Goal: Transaction & Acquisition: Purchase product/service

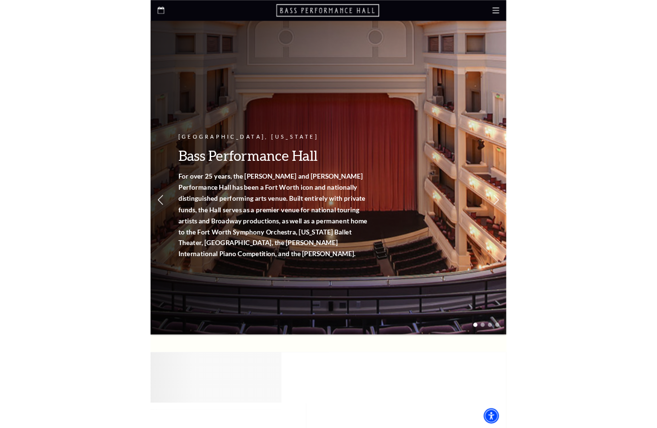
scroll to position [2, 0]
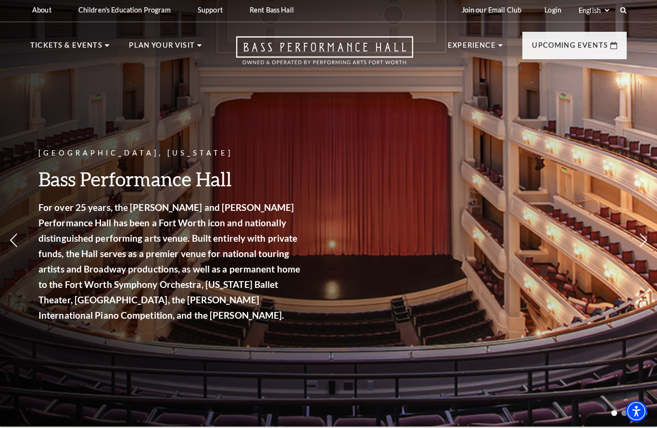
click at [449, 114] on div "Fort Worth, Texas Bass Performance Hall For over 25 years, the Nancy Lee and Pe…" at bounding box center [328, 209] width 657 height 434
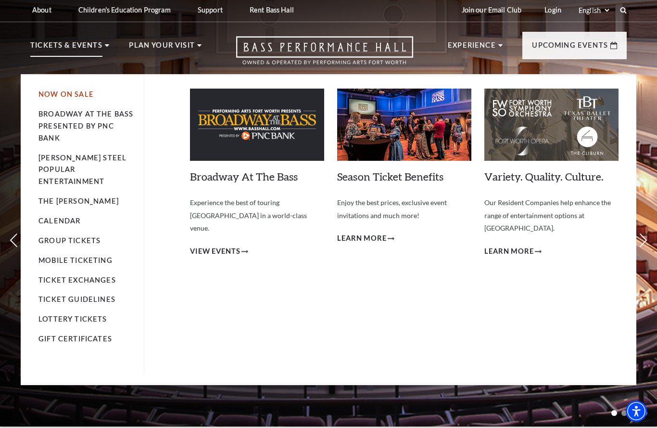
click at [67, 94] on link "Now On Sale" at bounding box center [65, 94] width 55 height 8
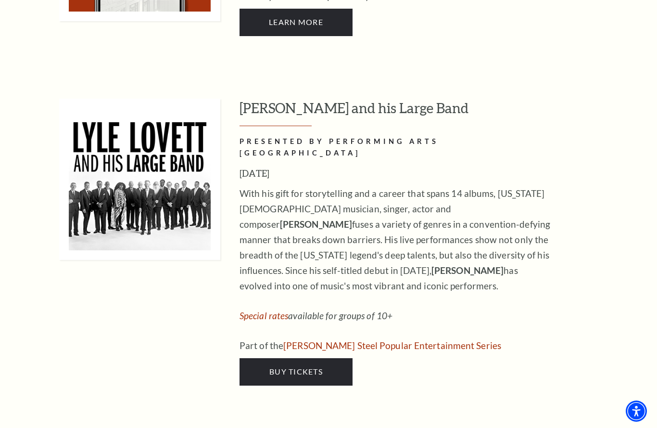
scroll to position [848, 0]
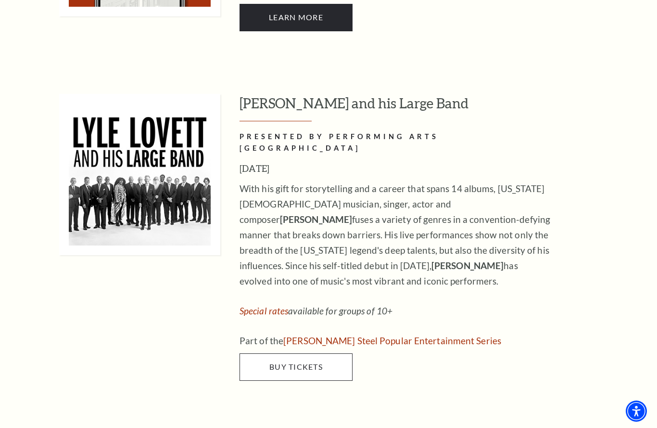
click at [293, 362] on span "Buy Tickets" at bounding box center [295, 366] width 53 height 9
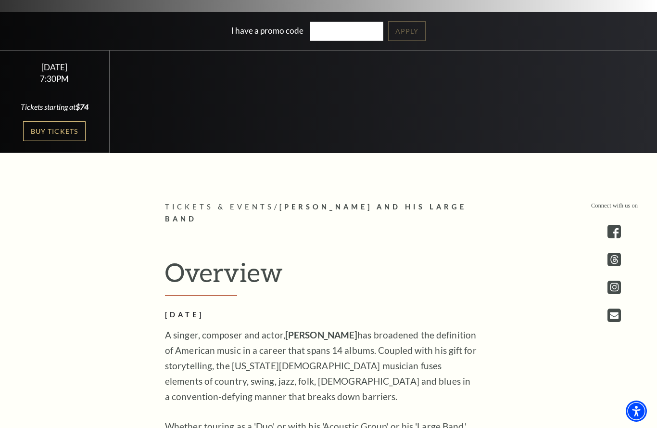
scroll to position [285, 0]
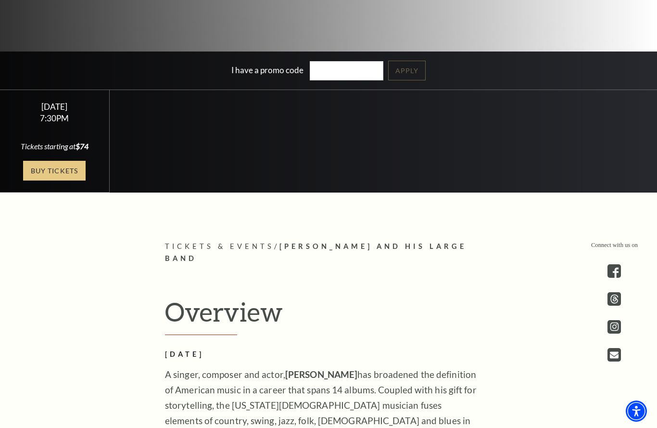
click at [43, 180] on link "Buy Tickets" at bounding box center [54, 171] width 63 height 20
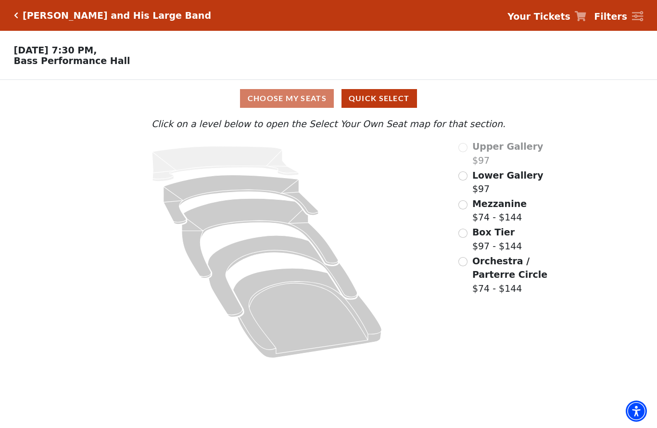
click at [463, 234] on input "Box Tier$97 - $144\a" at bounding box center [463, 233] width 9 height 9
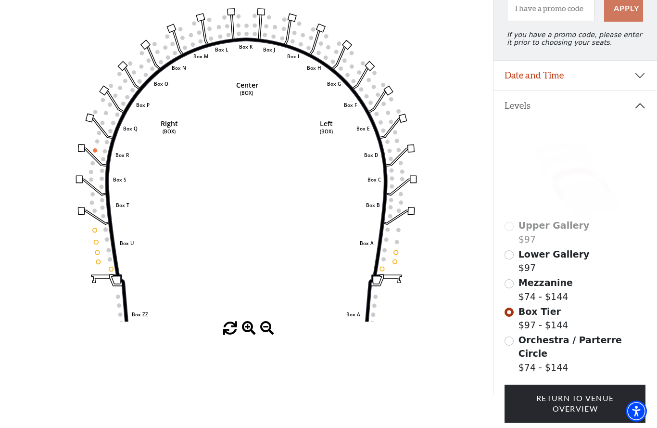
scroll to position [114, 0]
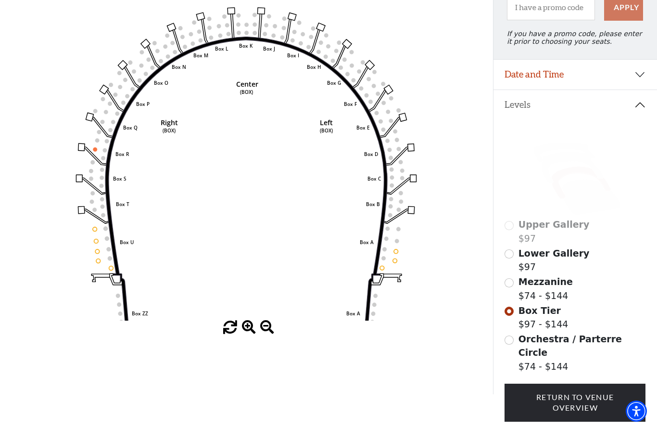
click at [510, 285] on input "Mezzanine$74 - $144\a" at bounding box center [509, 282] width 9 height 9
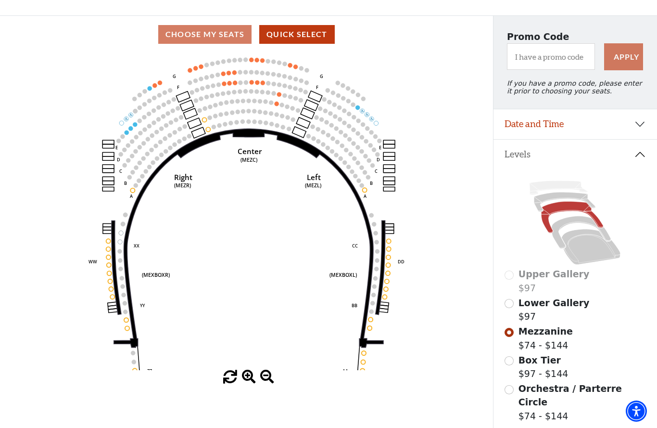
scroll to position [64, 0]
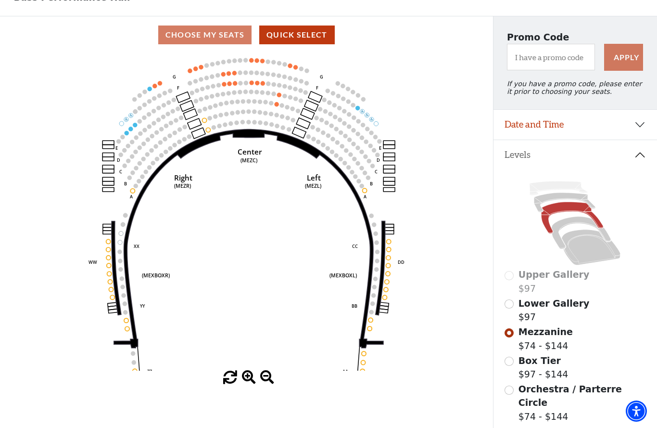
click at [512, 307] on input "Lower Gallery$97\a" at bounding box center [509, 303] width 9 height 9
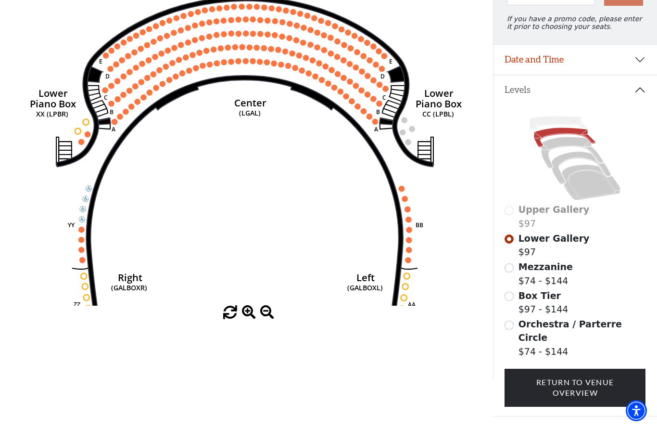
scroll to position [127, 0]
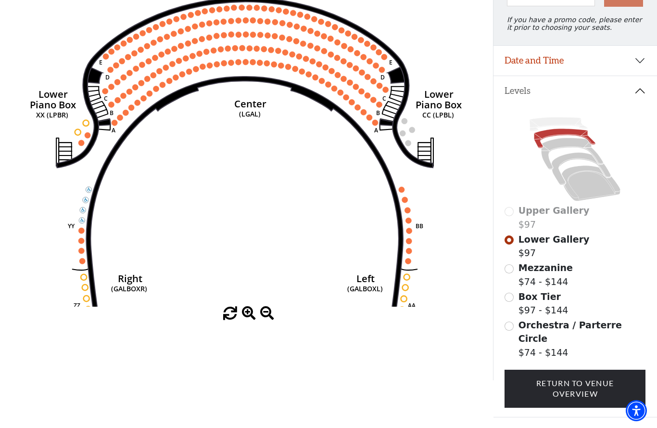
click at [513, 215] on div "Upper Gallery $97" at bounding box center [575, 217] width 141 height 27
click at [511, 271] on input "Mezzanine$74 - $144\a" at bounding box center [509, 269] width 9 height 9
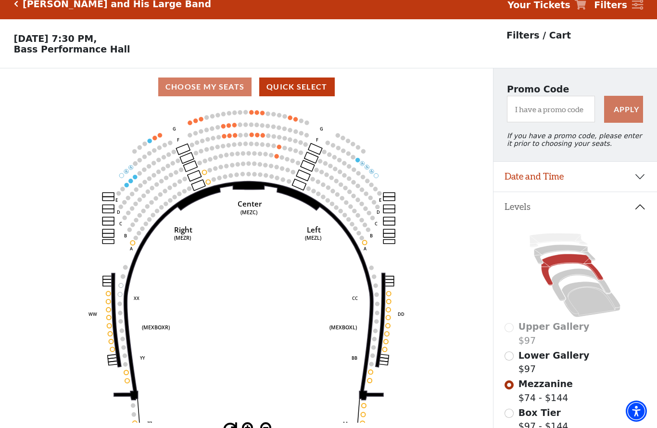
scroll to position [0, 0]
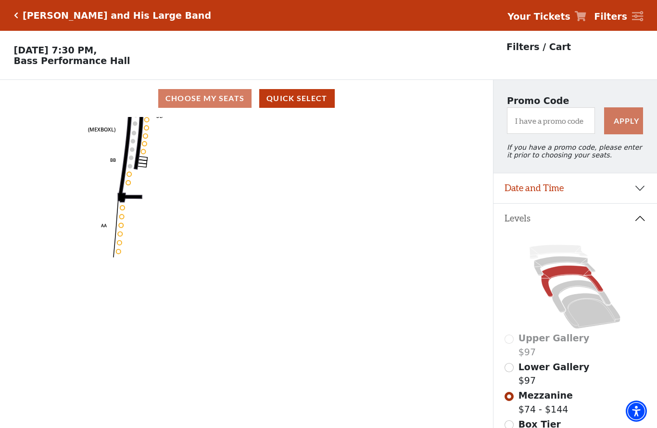
drag, startPoint x: 241, startPoint y: 209, endPoint x: 0, endPoint y: 0, distance: 319.6
click at [226, 227] on icon "Center (MEZC) Right (MEZR) Left (MEZL) (MEXBOXR) (MEXBOXL) XX WW CC DD YY BB ZZ…" at bounding box center [247, 275] width 444 height 317
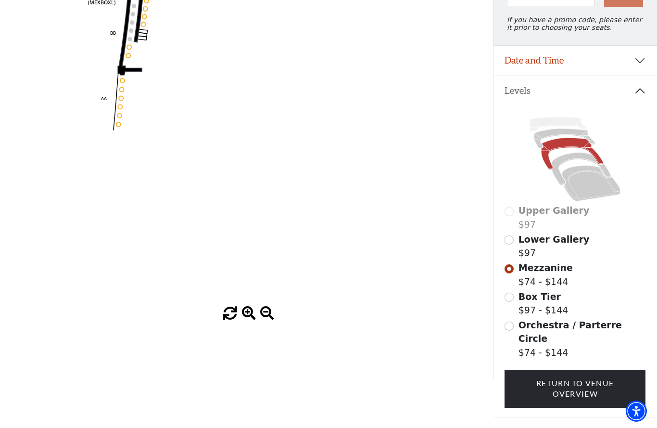
scroll to position [127, 0]
click at [509, 324] on input "Orchestra / Parterre Circle$74 - $144\a" at bounding box center [509, 326] width 9 height 9
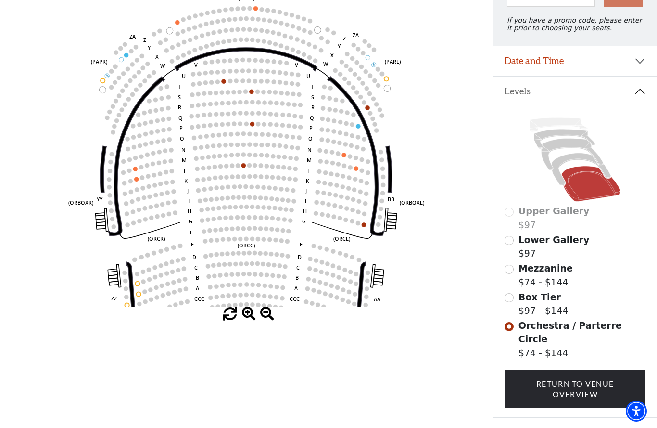
click at [510, 299] on input "Box Tier$97 - $144\a" at bounding box center [509, 297] width 9 height 9
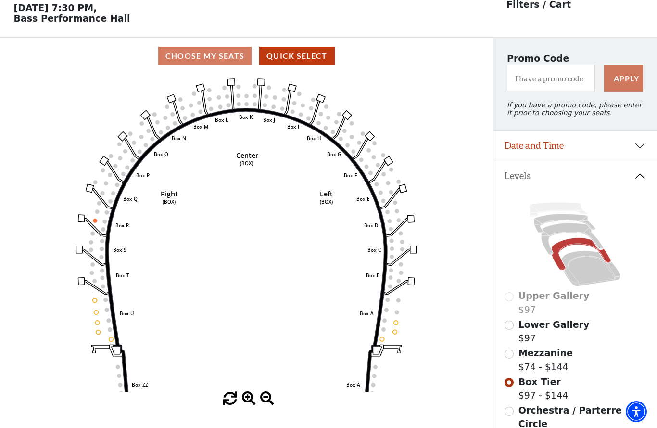
scroll to position [42, 0]
click at [512, 357] on input "Mezzanine$74 - $144\a" at bounding box center [509, 353] width 9 height 9
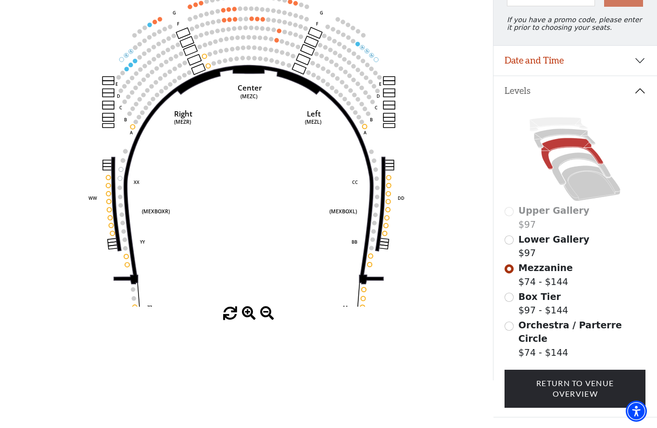
scroll to position [127, 0]
click at [512, 244] on input "Lower Gallery$97\a" at bounding box center [509, 240] width 9 height 9
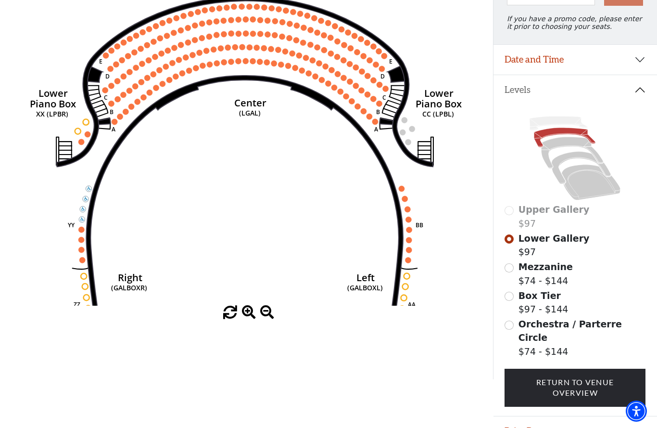
scroll to position [127, 0]
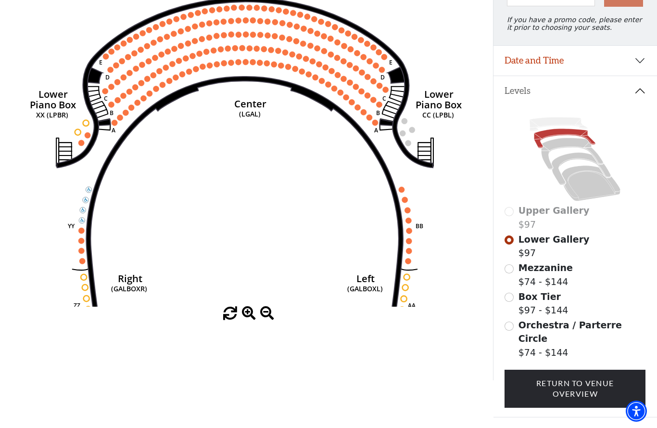
click at [510, 272] on input "Mezzanine$74 - $144\a" at bounding box center [509, 268] width 9 height 9
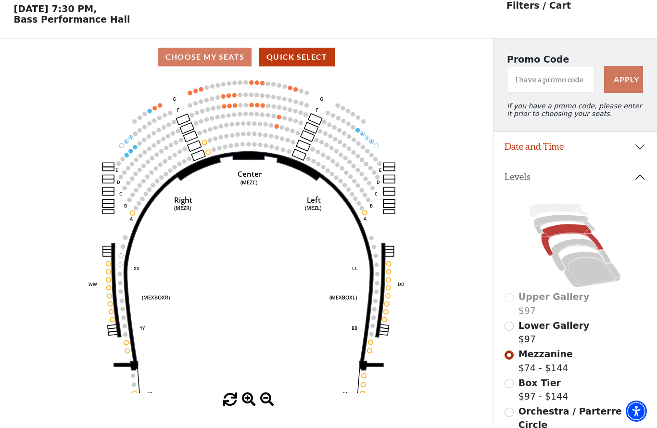
scroll to position [45, 0]
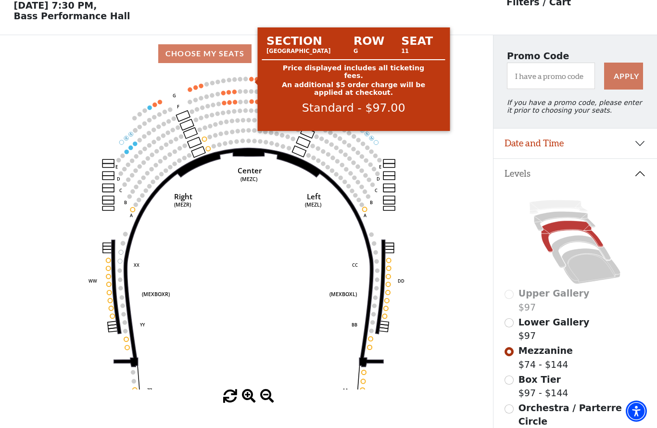
click at [251, 80] on circle at bounding box center [251, 79] width 4 height 4
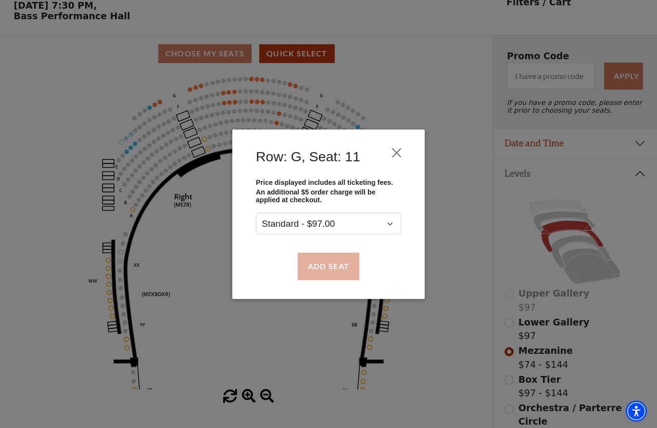
click at [327, 270] on button "Add Seat" at bounding box center [329, 266] width 62 height 27
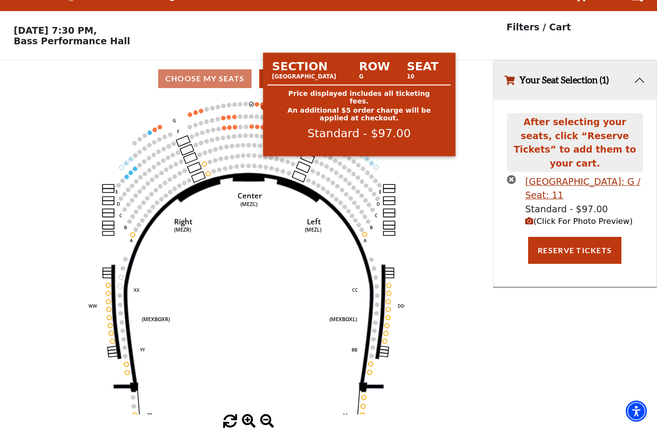
click at [255, 102] on circle at bounding box center [257, 104] width 4 height 4
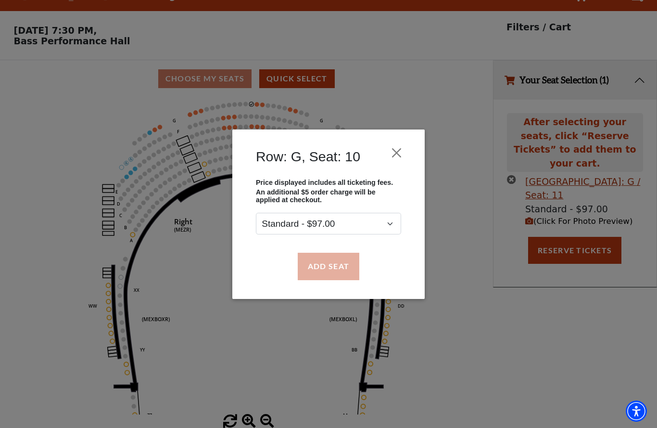
click at [321, 269] on button "Add Seat" at bounding box center [329, 266] width 62 height 27
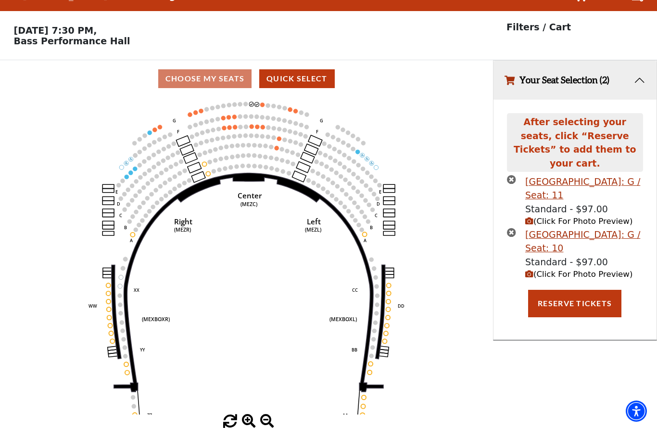
click at [531, 217] on icon "(Click For Photo Preview)" at bounding box center [529, 221] width 8 height 8
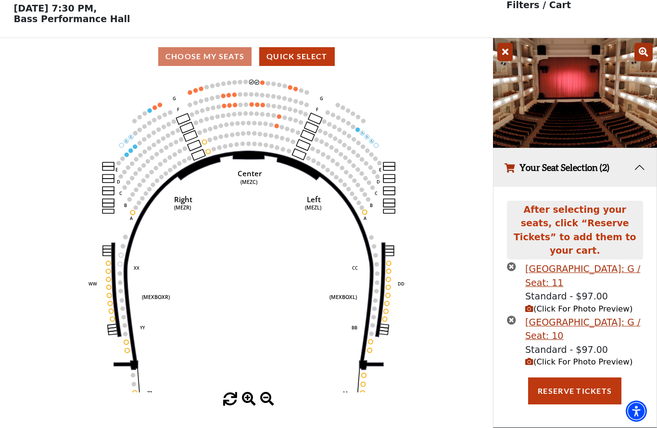
click at [572, 357] on span "(Click For Photo Preview)" at bounding box center [578, 361] width 107 height 9
click at [640, 168] on button "Your Seat Selection (2)" at bounding box center [576, 167] width 164 height 39
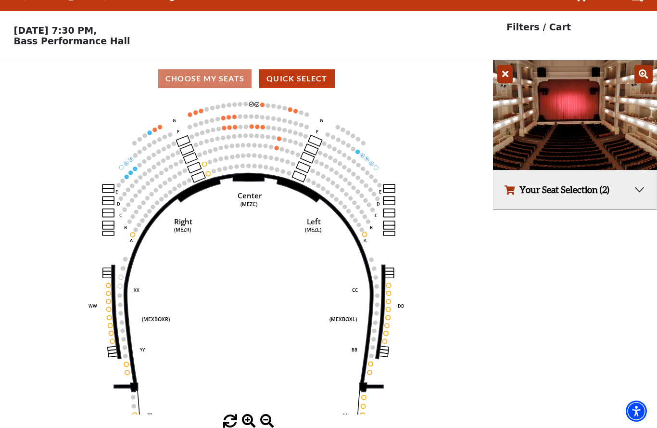
click at [640, 170] on button "Your Seat Selection (2)" at bounding box center [576, 189] width 164 height 39
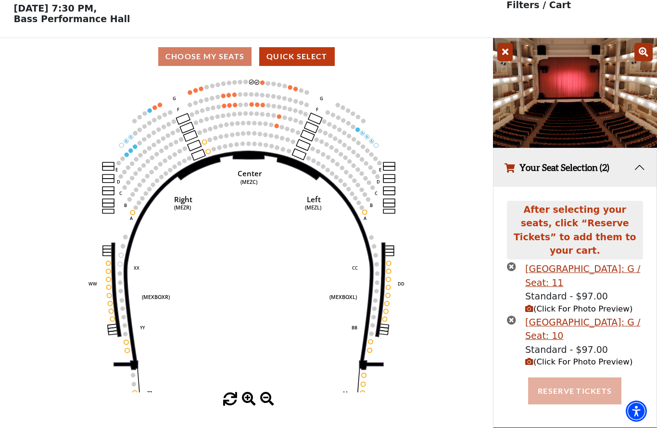
click at [571, 377] on button "Reserve Tickets" at bounding box center [574, 390] width 93 height 27
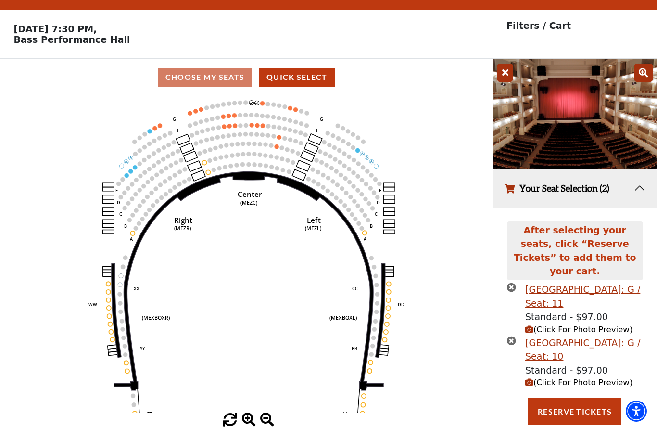
scroll to position [21, 0]
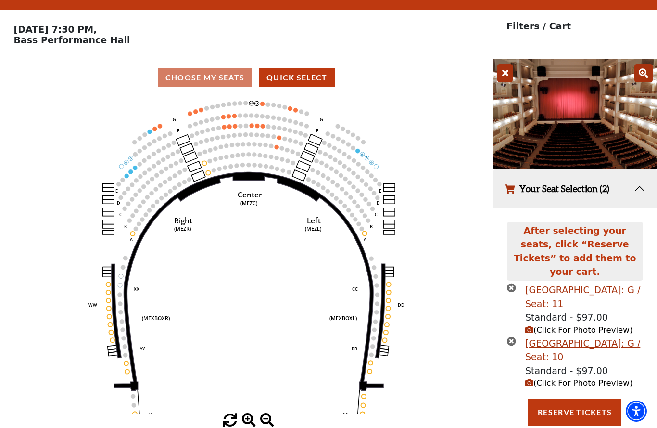
click at [511, 336] on icon "times-circle" at bounding box center [511, 340] width 9 height 9
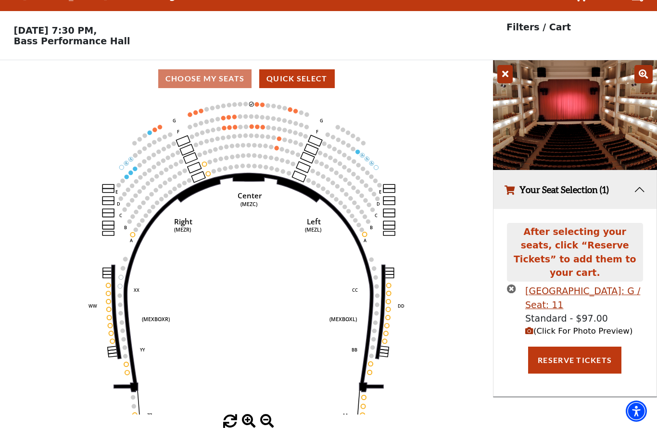
click at [511, 284] on icon "times-circle" at bounding box center [511, 288] width 9 height 9
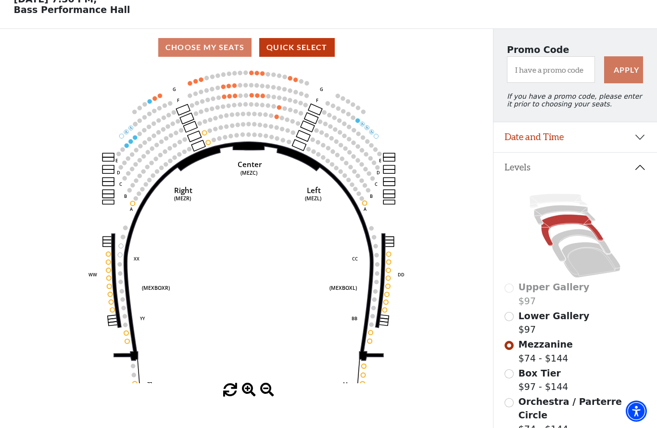
scroll to position [7, 0]
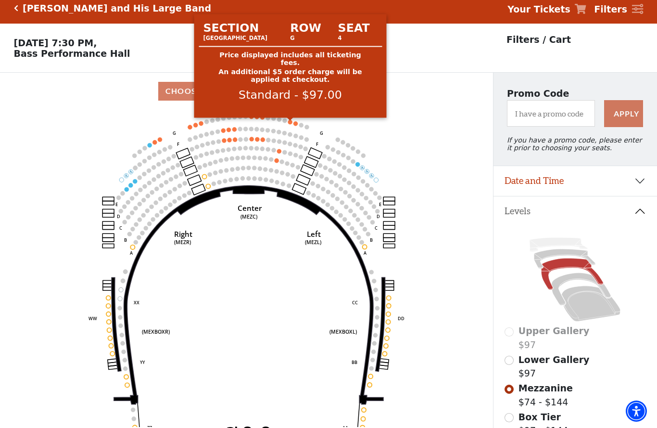
click at [291, 124] on circle at bounding box center [290, 122] width 4 height 4
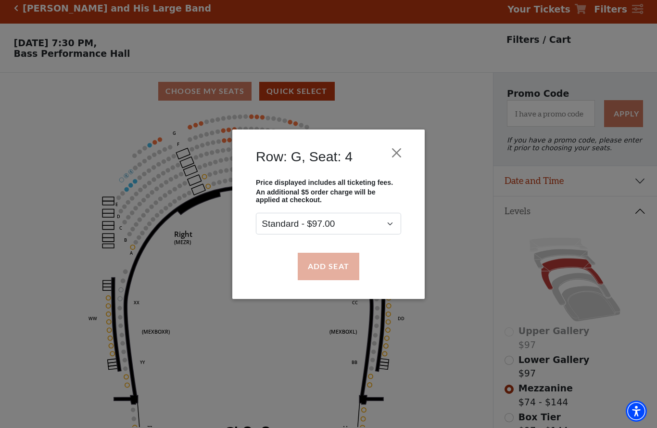
click at [324, 273] on button "Add Seat" at bounding box center [329, 266] width 62 height 27
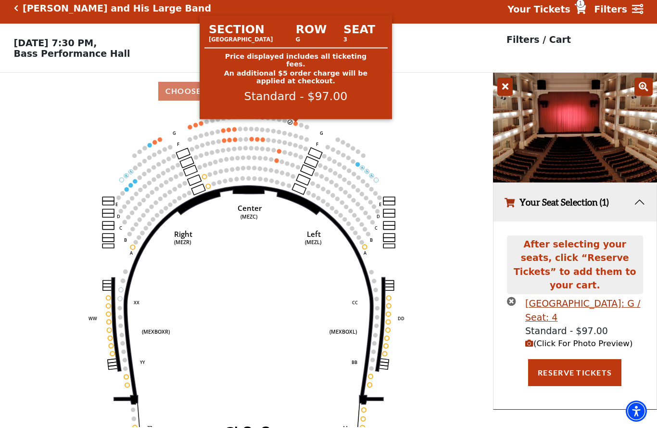
click at [296, 126] on circle at bounding box center [295, 123] width 4 height 4
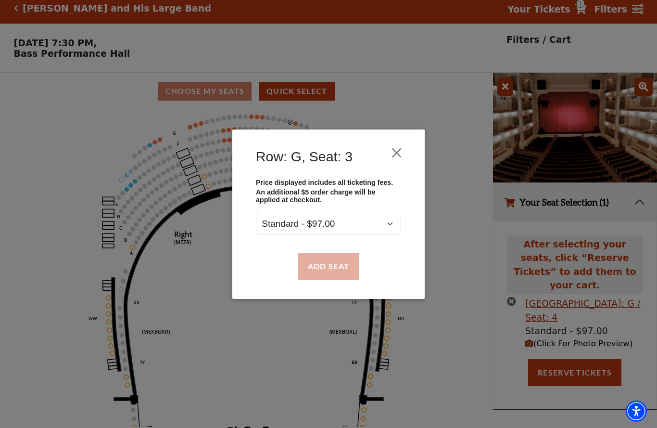
click at [319, 266] on button "Add Seat" at bounding box center [329, 266] width 62 height 27
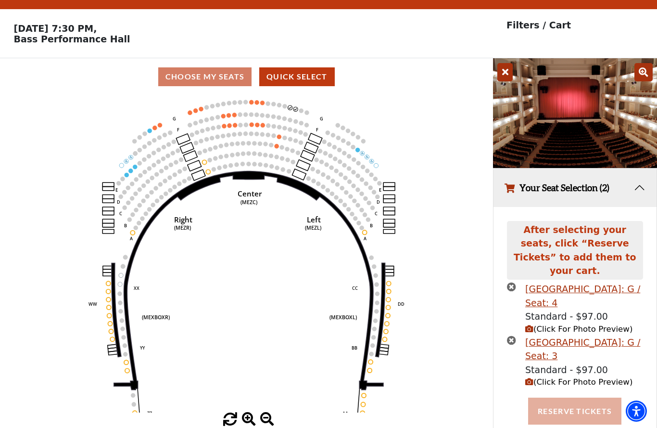
scroll to position [21, 0]
click at [574, 398] on button "Reserve Tickets" at bounding box center [574, 411] width 93 height 27
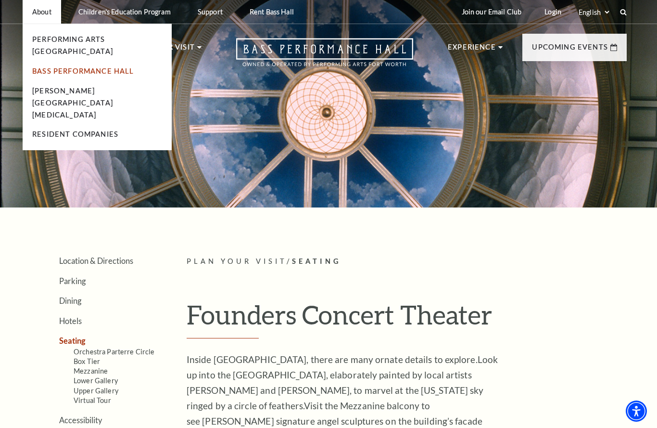
click at [47, 67] on link "Bass Performance Hall" at bounding box center [83, 71] width 102 height 8
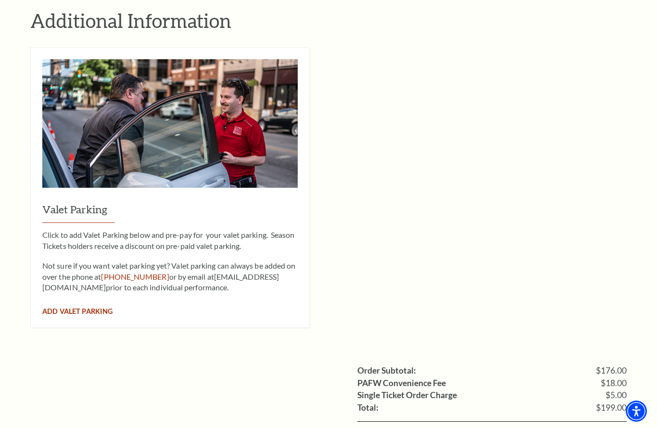
scroll to position [652, 0]
click at [96, 307] on span "Add Valet Parking" at bounding box center [77, 311] width 70 height 8
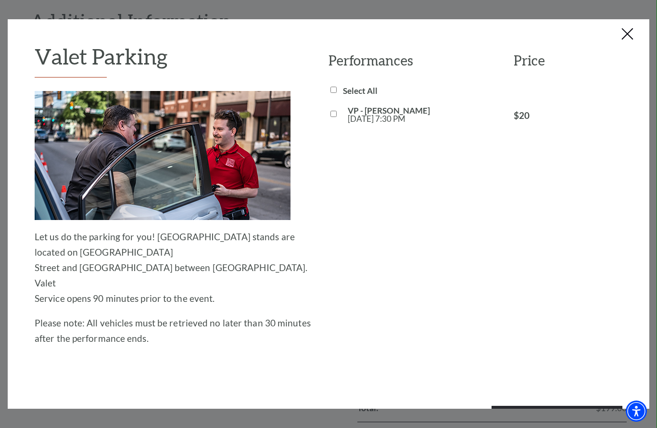
click at [333, 113] on input "VP - Lyle Lovett Fri, Oct 17 7:30 PM" at bounding box center [334, 114] width 6 height 6
checkbox input "true"
click at [553, 406] on button "Add Valet Parking" at bounding box center [557, 419] width 131 height 27
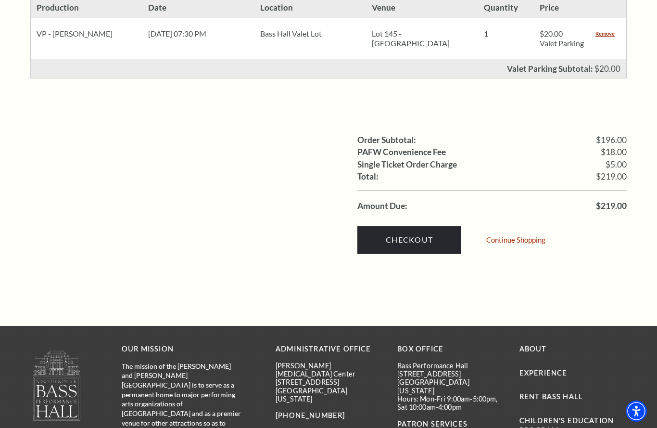
scroll to position [666, 0]
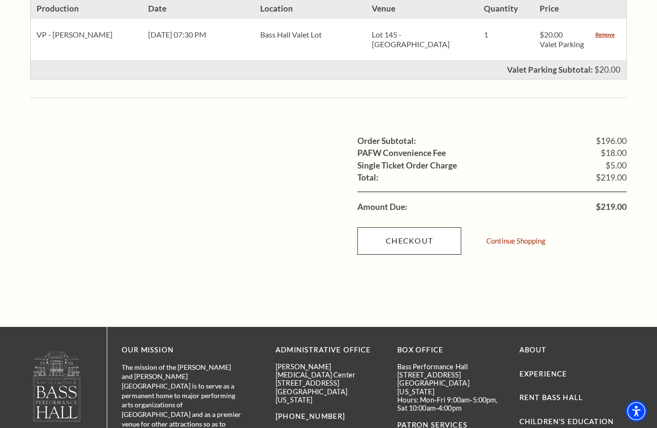
click at [408, 227] on link "Checkout" at bounding box center [409, 240] width 104 height 27
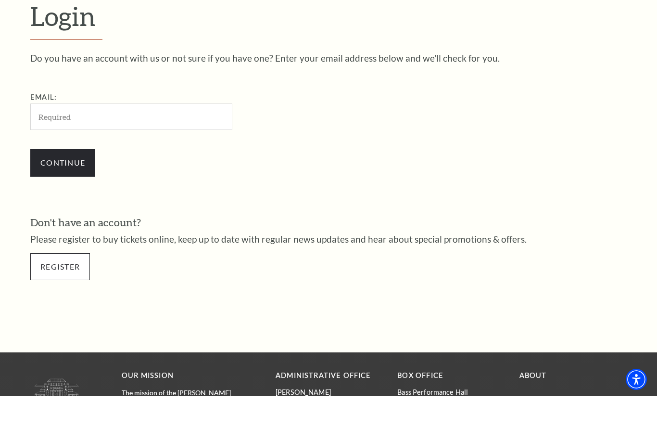
scroll to position [269, 0]
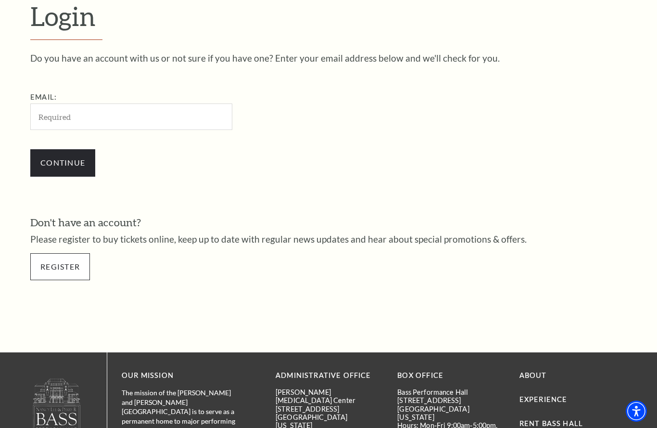
click at [55, 268] on link "Register" at bounding box center [60, 266] width 60 height 27
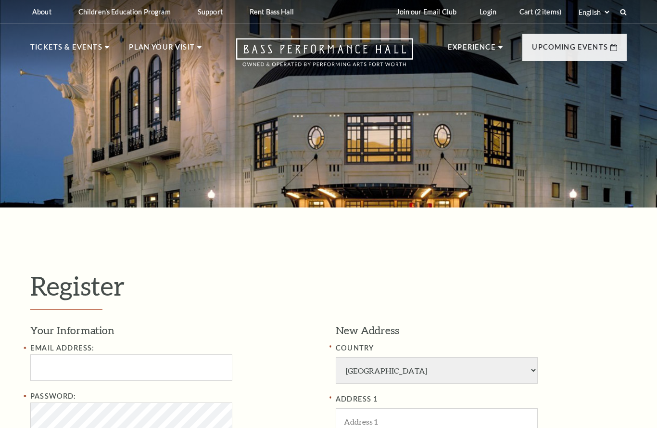
select select "1"
select select "[GEOGRAPHIC_DATA]"
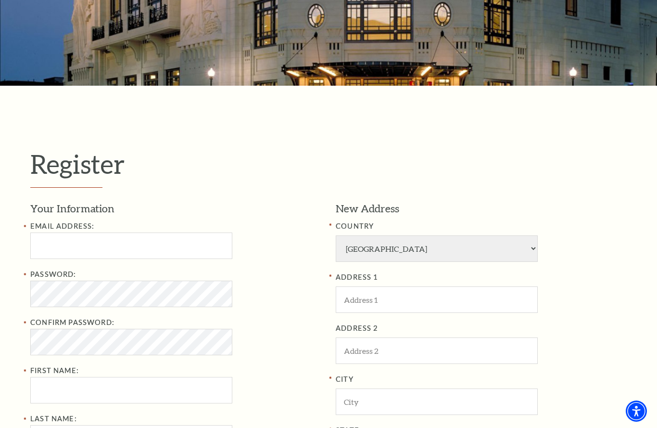
scroll to position [224, 0]
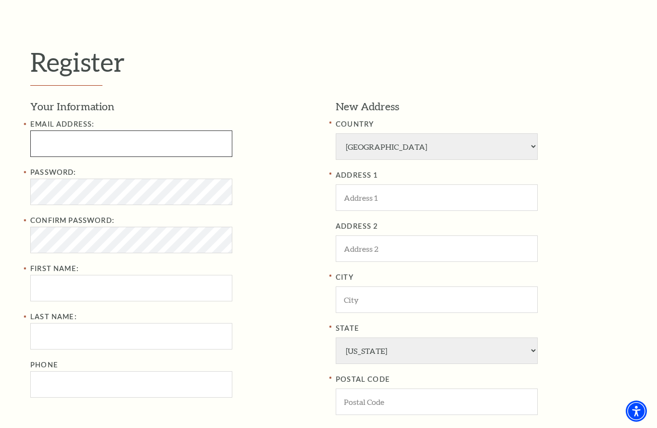
click at [58, 144] on input "Email Address:" at bounding box center [131, 143] width 202 height 26
type input "F"
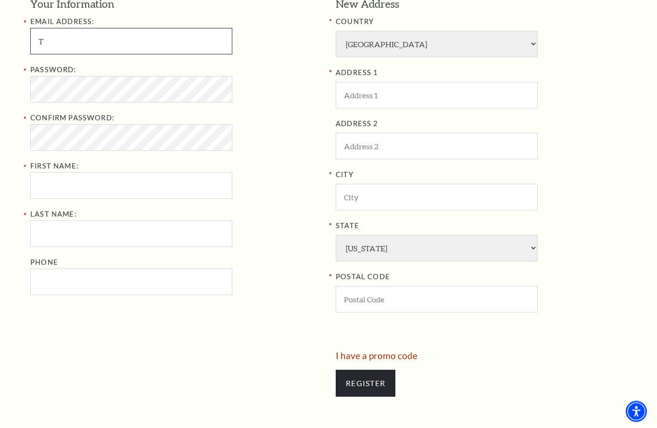
scroll to position [326, 0]
type input "Tsmith500@gmail.com"
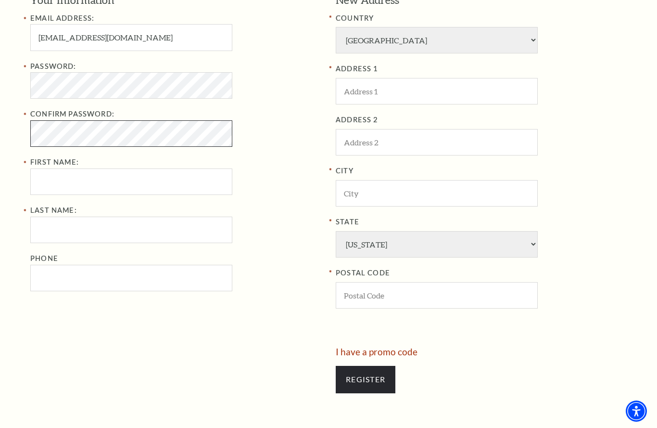
scroll to position [326, 0]
click at [59, 181] on input "First Name:" at bounding box center [131, 181] width 202 height 26
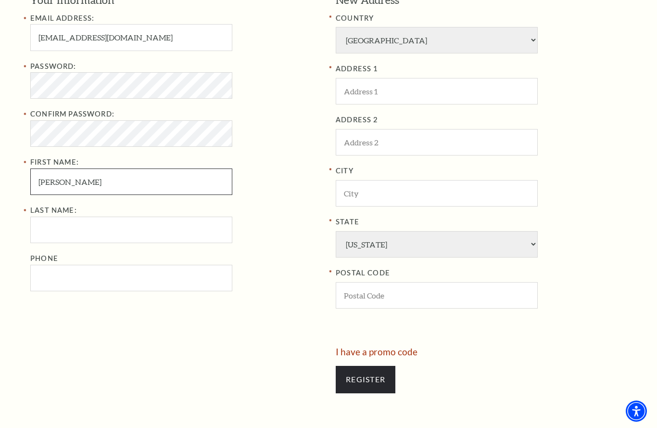
type input "Tim"
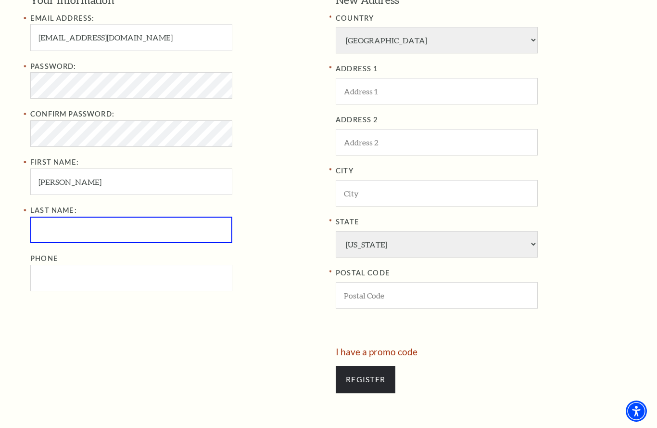
scroll to position [326, 0]
type input "Smith"
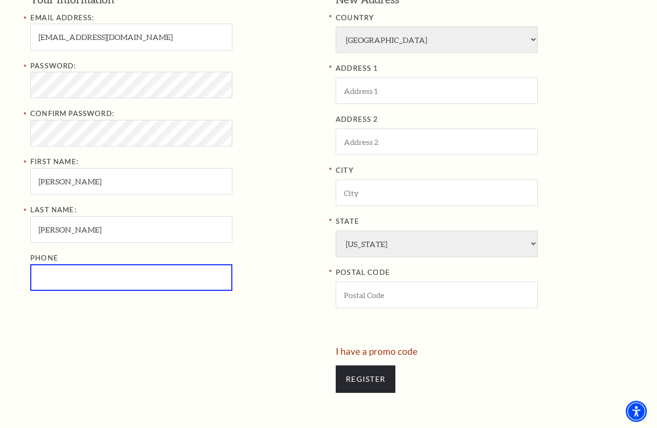
click at [85, 282] on input "Phone" at bounding box center [131, 277] width 202 height 26
type input "501-858-7601"
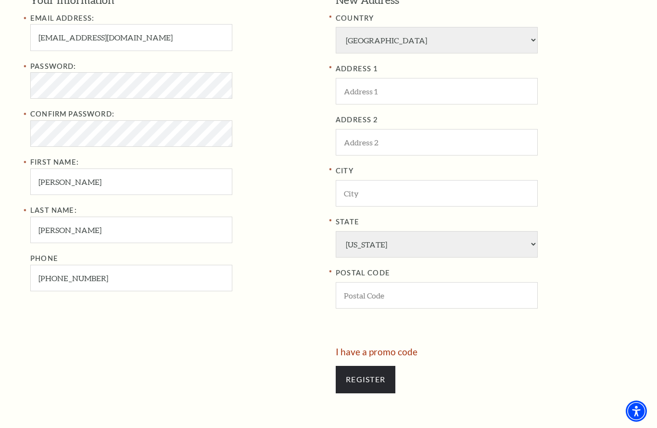
scroll to position [326, 0]
click at [254, 317] on div "Your Information Email Address: Tsmith500@gmail.com Password: Confirm Password:…" at bounding box center [179, 169] width 298 height 354
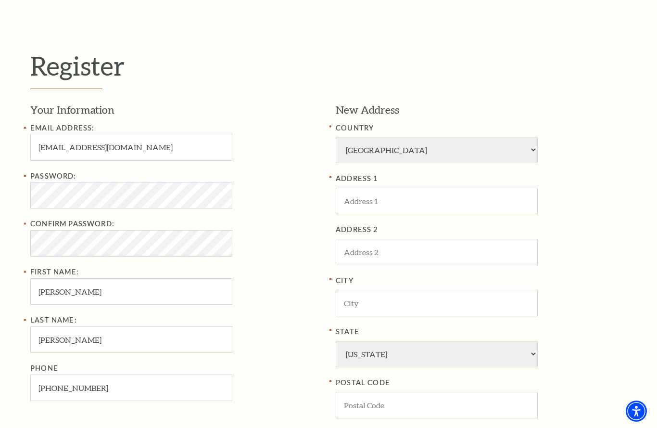
scroll to position [214, 0]
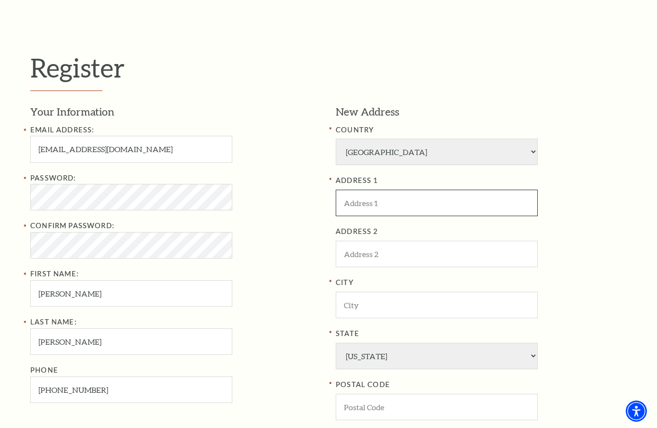
click at [356, 208] on input "ADDRESS 1" at bounding box center [437, 203] width 202 height 26
type input "124 Ryan Ave."
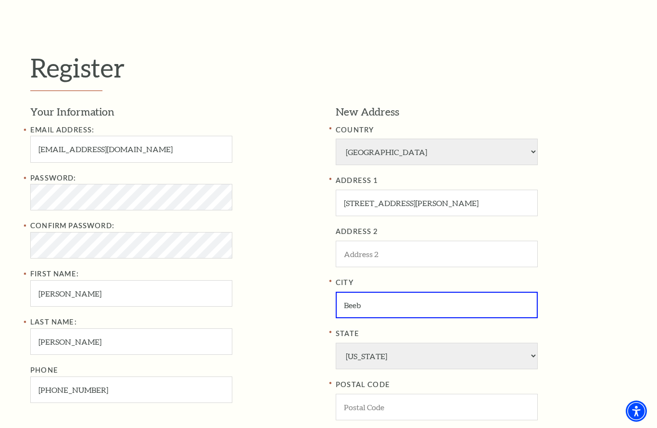
type input "[PERSON_NAME]"
select select "AR"
type input "[PERSON_NAME]"
type input "72012"
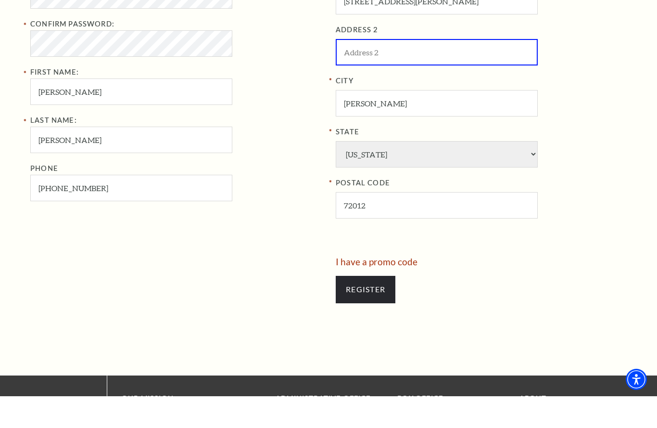
scroll to position [403, 0]
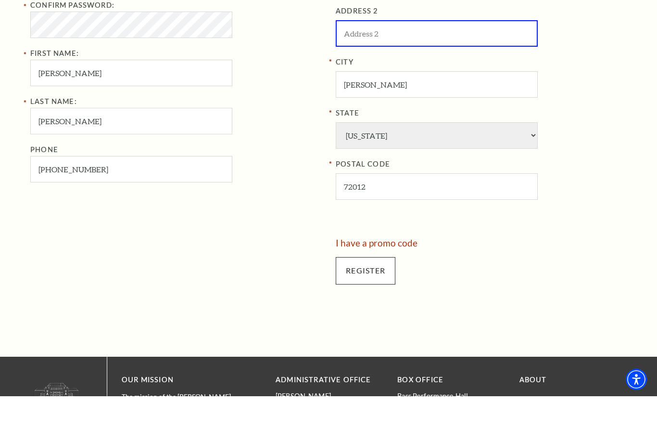
click at [377, 289] on input "Register" at bounding box center [366, 302] width 60 height 27
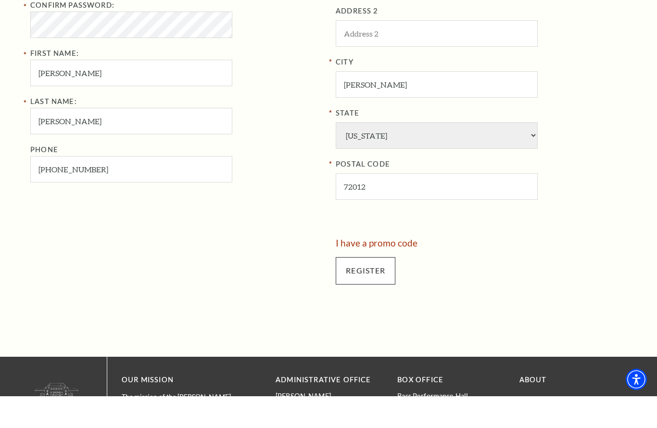
scroll to position [435, 0]
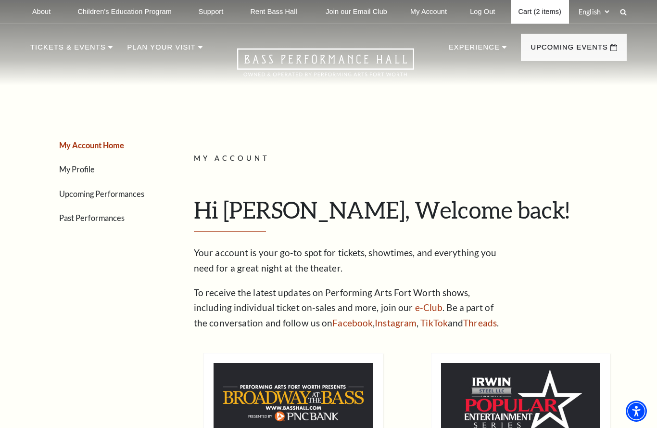
click at [528, 13] on link "Cart (2 items)" at bounding box center [540, 12] width 58 height 24
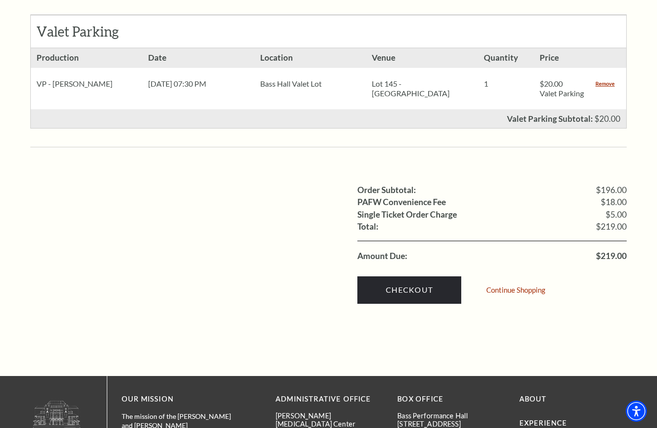
scroll to position [625, 0]
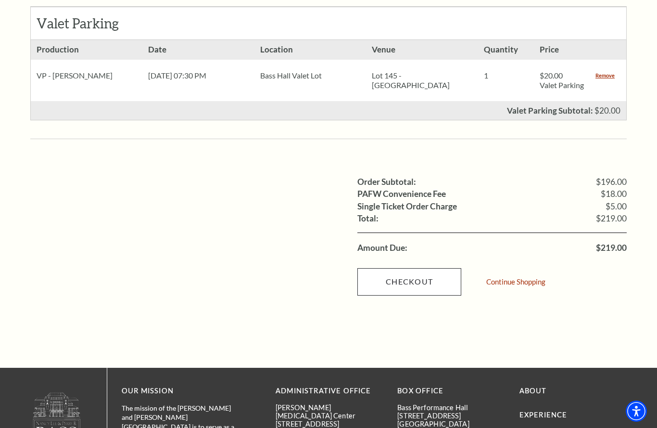
click at [405, 270] on link "Checkout" at bounding box center [409, 281] width 104 height 27
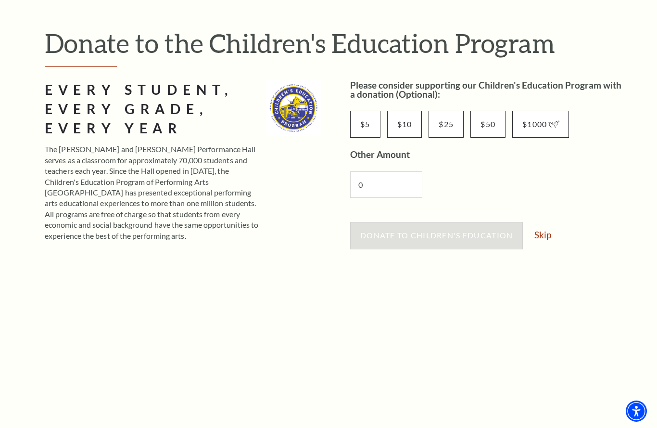
scroll to position [118, 0]
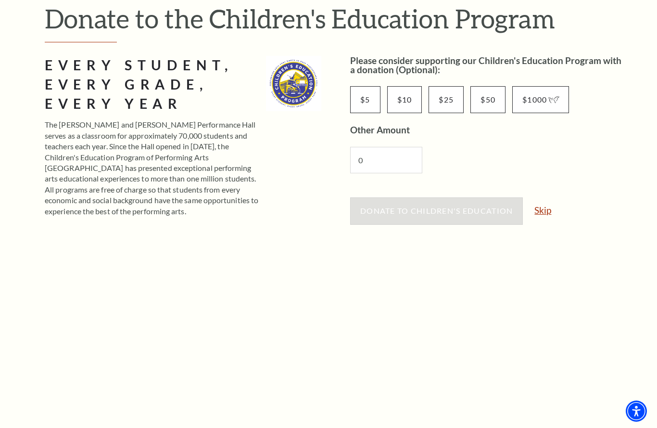
click at [545, 212] on link "Skip" at bounding box center [543, 209] width 17 height 9
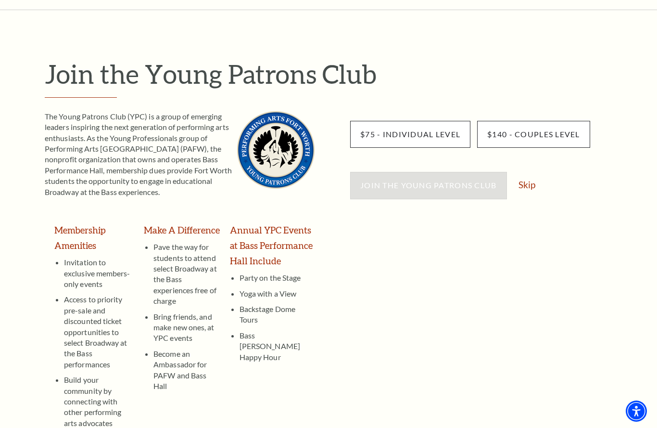
scroll to position [83, 0]
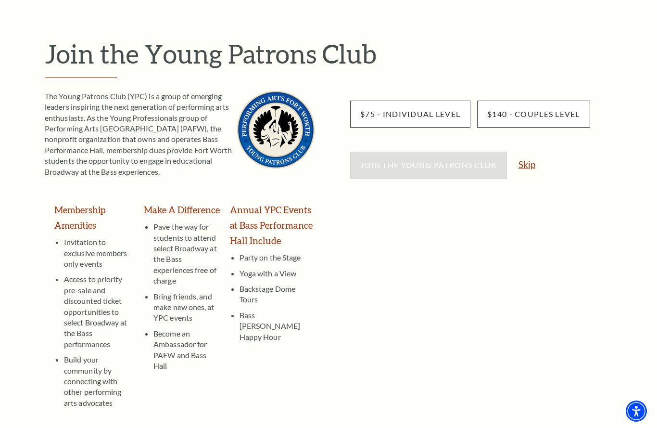
click at [529, 164] on link "Skip" at bounding box center [527, 164] width 17 height 9
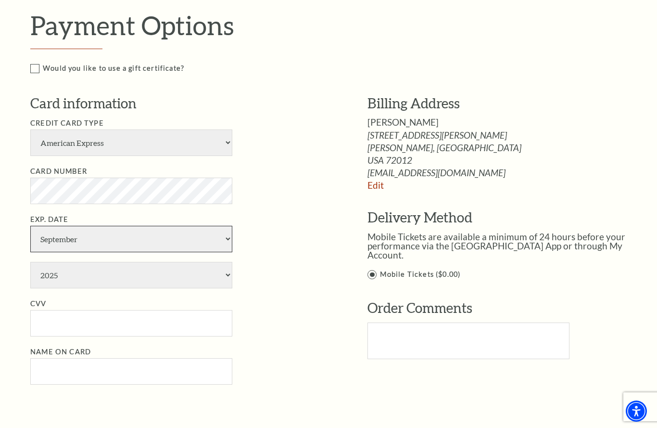
scroll to position [575, 0]
select select "8"
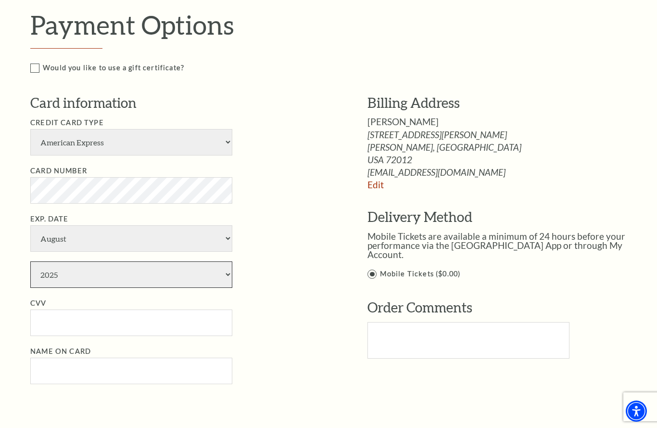
select select "2028"
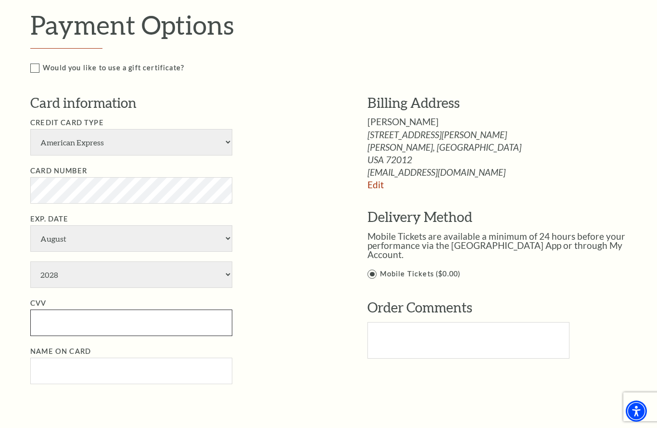
click at [108, 328] on input "CVV" at bounding box center [131, 322] width 202 height 26
type input "1131"
click at [78, 378] on input "Name on Card" at bounding box center [131, 371] width 202 height 26
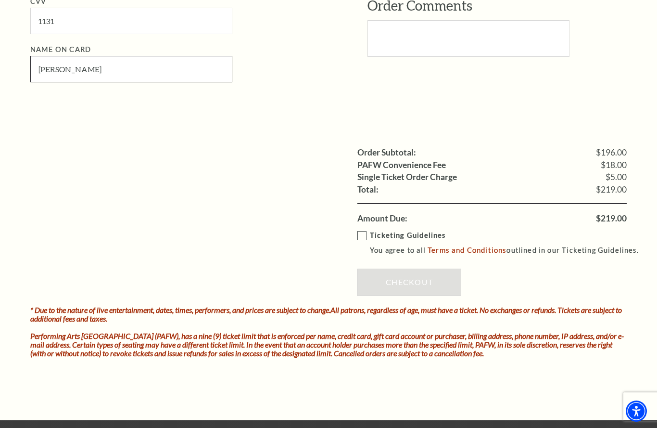
scroll to position [877, 0]
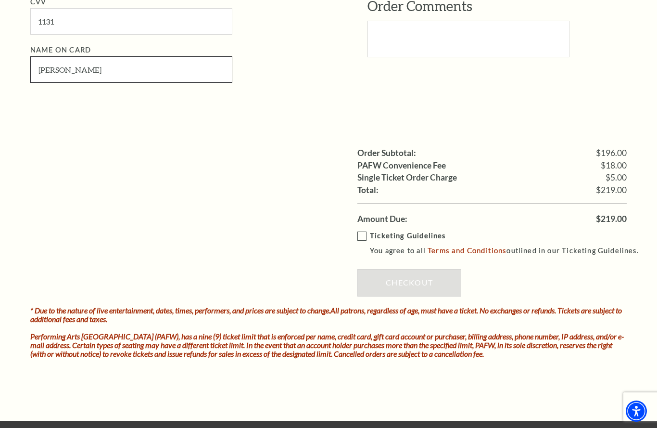
type input "Timothy Smith"
click at [364, 240] on label "Ticketing Guidelines You agree to all Terms and Conditions outlined in our Tick…" at bounding box center [502, 243] width 290 height 26
click at [0, 0] on input "Ticketing Guidelines You agree to all Terms and Conditions outlined in our Tick…" at bounding box center [0, 0] width 0 height 0
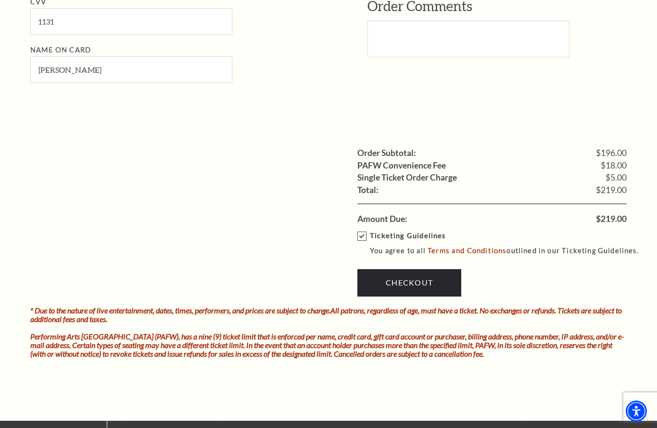
click at [407, 289] on link "Checkout" at bounding box center [409, 282] width 104 height 27
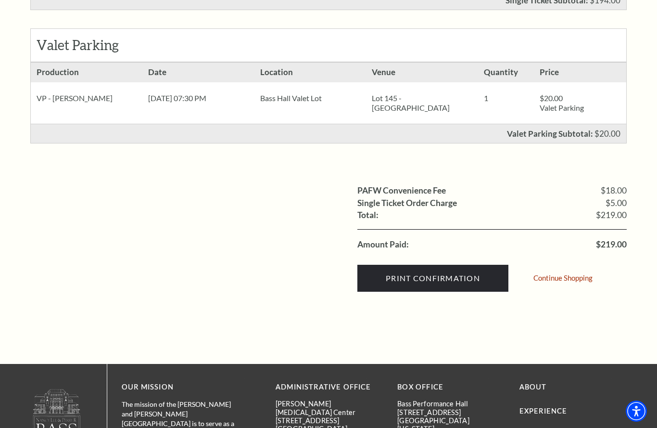
scroll to position [381, 0]
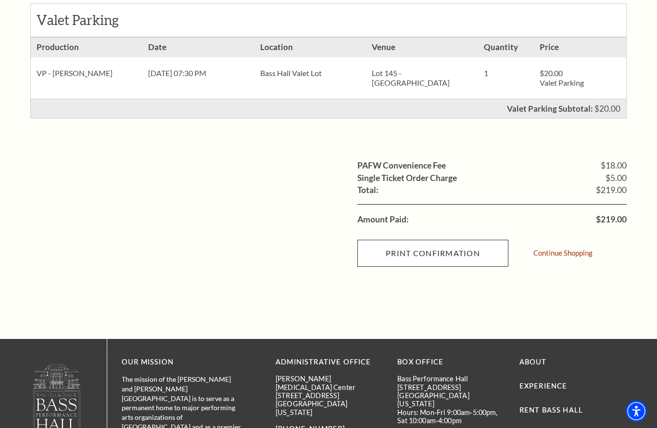
click at [407, 262] on input "Print Confirmation" at bounding box center [432, 253] width 151 height 27
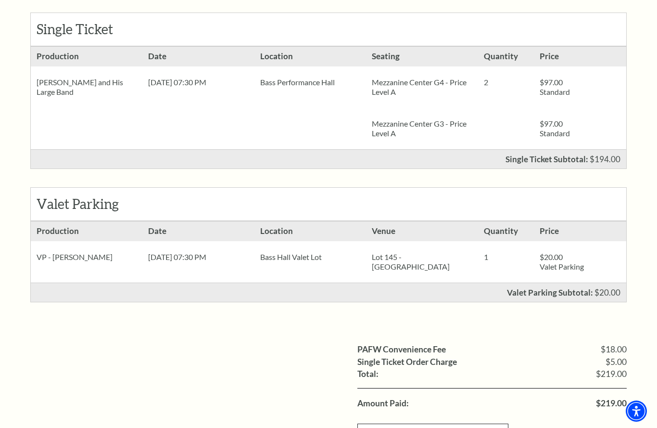
scroll to position [187, 0]
